Goal: Task Accomplishment & Management: Use online tool/utility

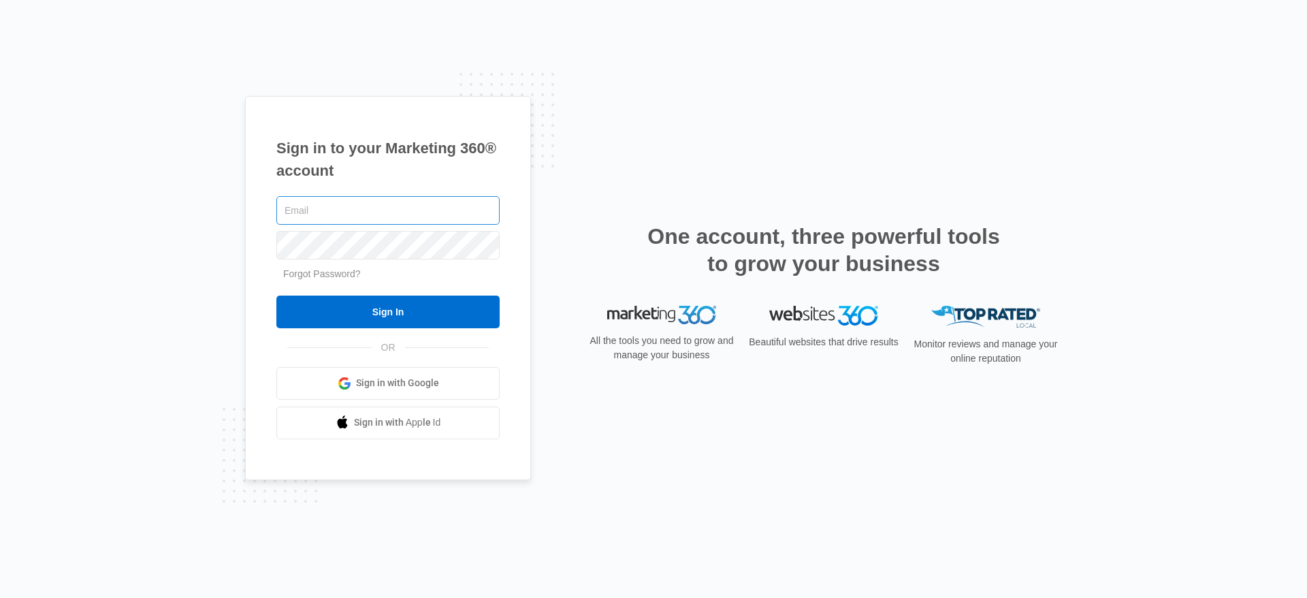
click at [353, 219] on input "text" at bounding box center [387, 210] width 223 height 29
type input "[PERSON_NAME][EMAIL_ADDRESS][PERSON_NAME][DOMAIN_NAME]"
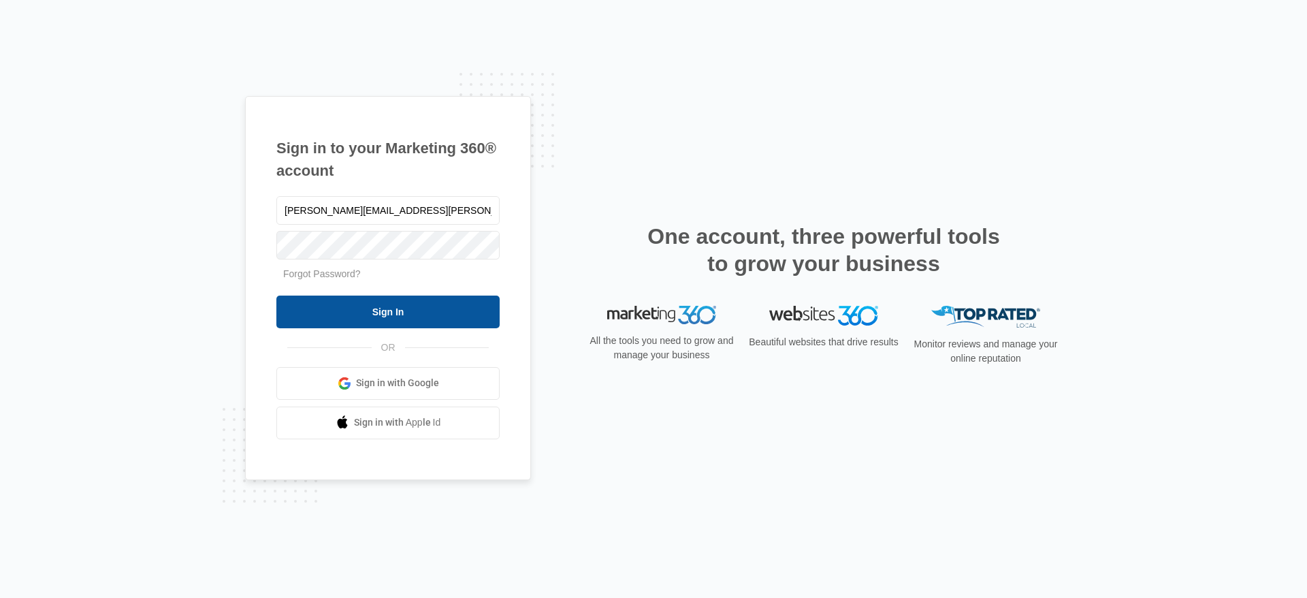
click at [432, 313] on input "Sign In" at bounding box center [387, 311] width 223 height 33
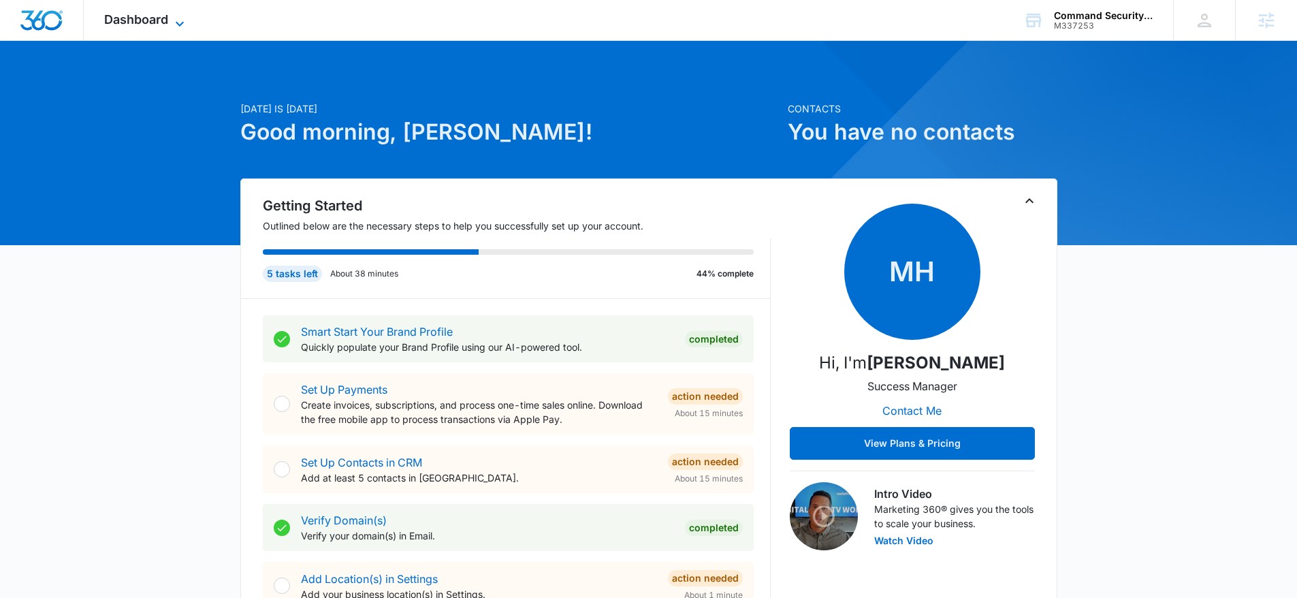
click at [154, 23] on span "Dashboard" at bounding box center [136, 19] width 64 height 14
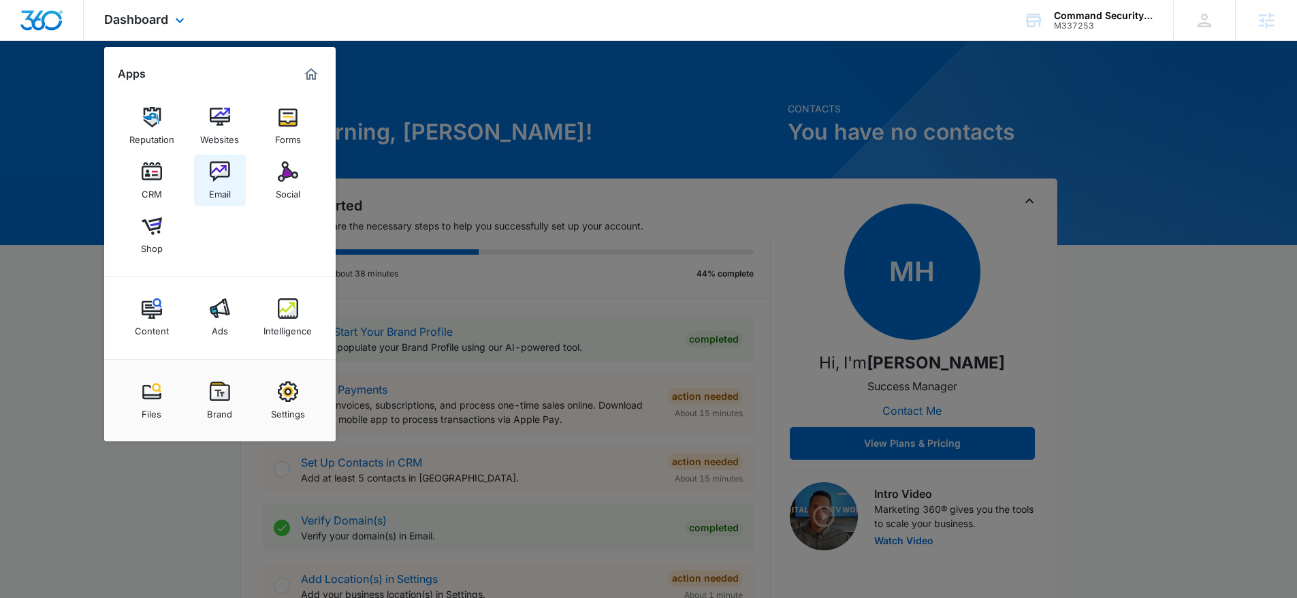
click at [231, 191] on link "Email" at bounding box center [220, 181] width 52 height 52
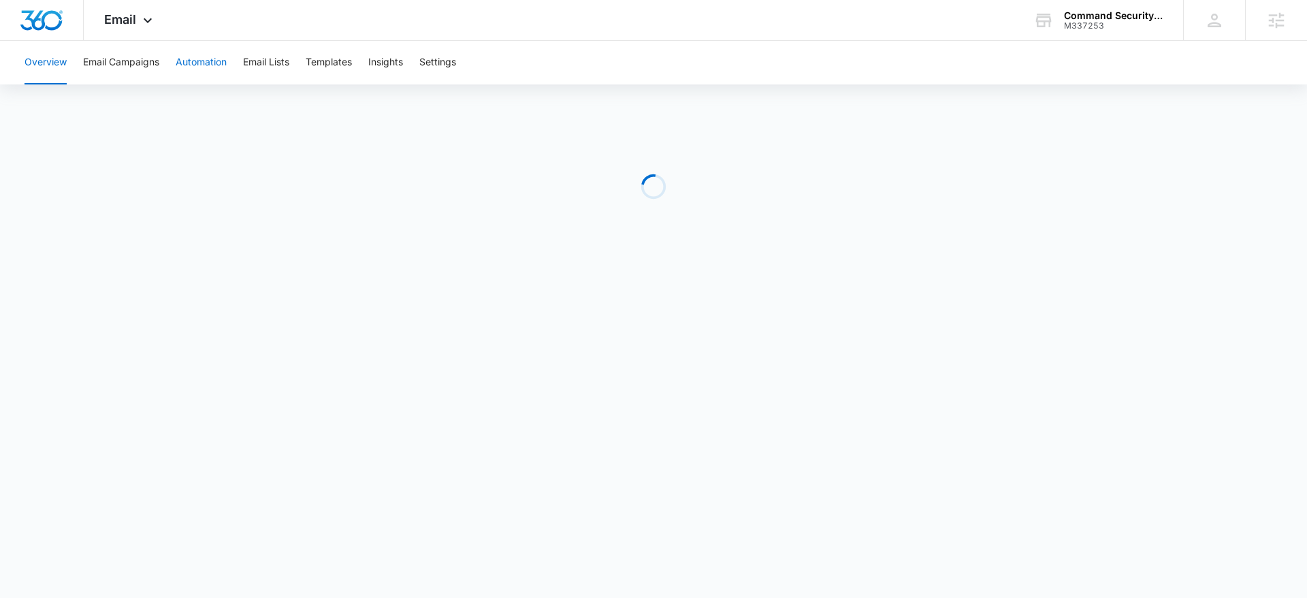
click at [208, 68] on button "Automation" at bounding box center [201, 63] width 51 height 44
